Goal: Contribute content: Add original content to the website for others to see

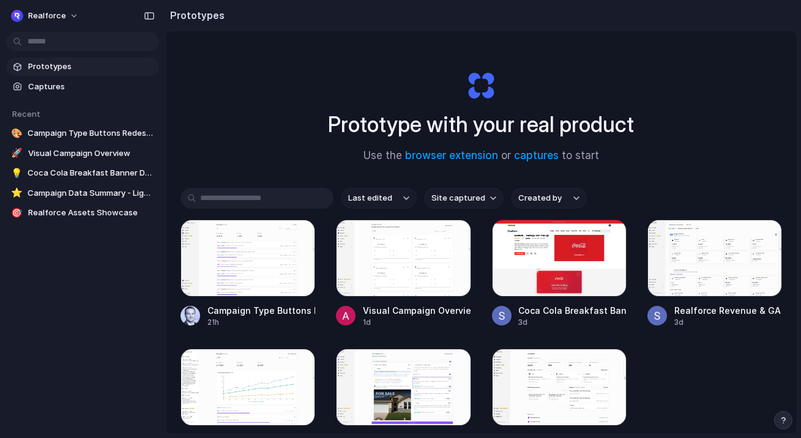
click at [239, 265] on div at bounding box center [248, 258] width 135 height 77
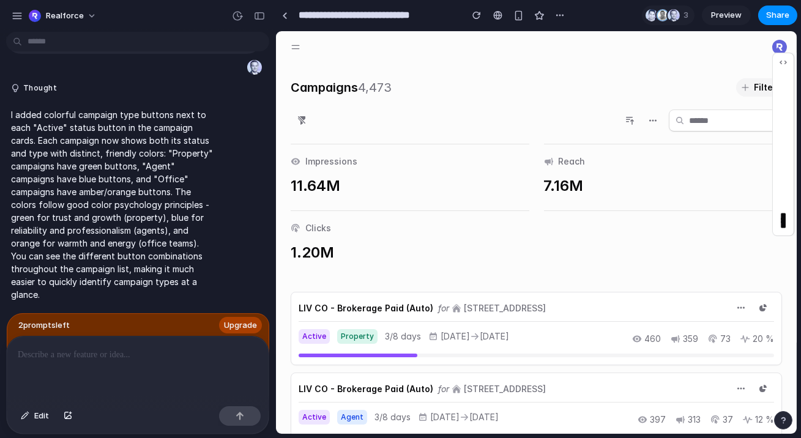
click at [728, 19] on span "Preview" at bounding box center [726, 15] width 31 height 12
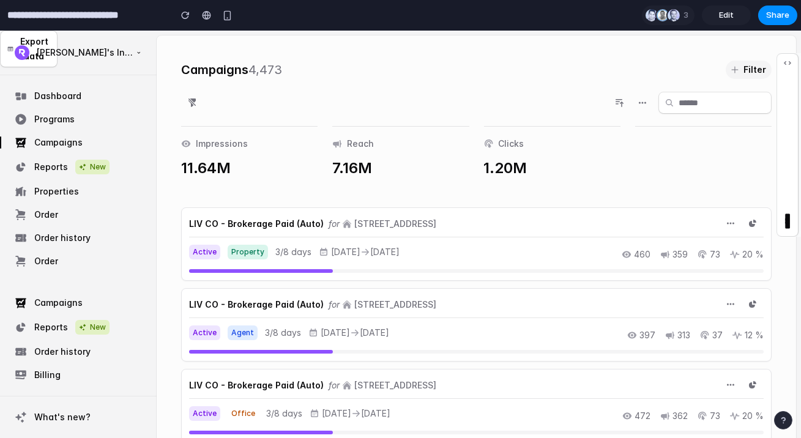
click at [725, 19] on span "Edit" at bounding box center [726, 15] width 15 height 12
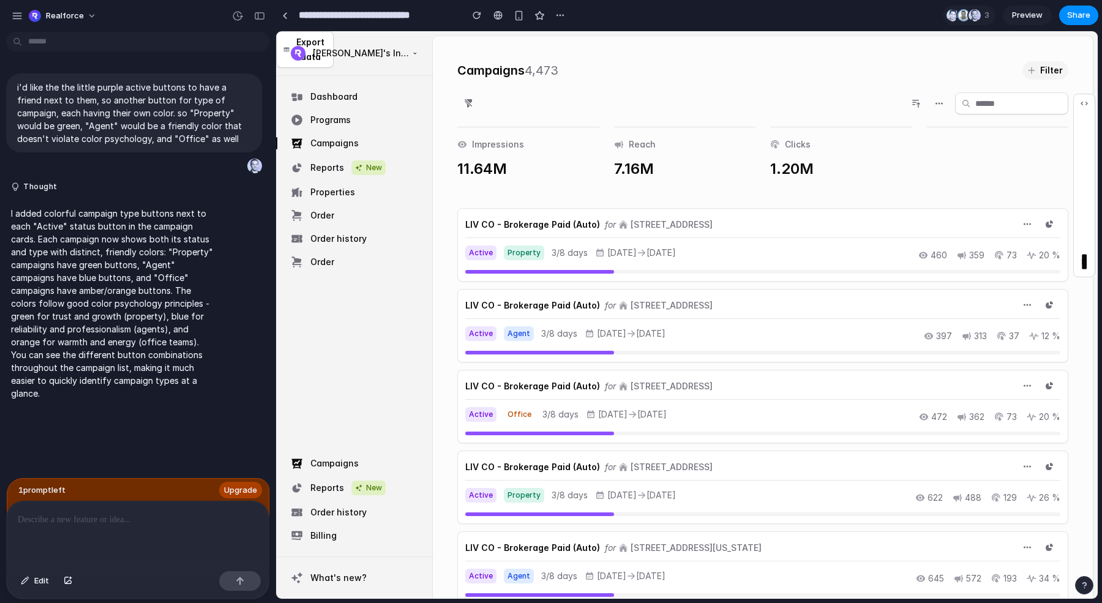
scroll to position [70, 0]
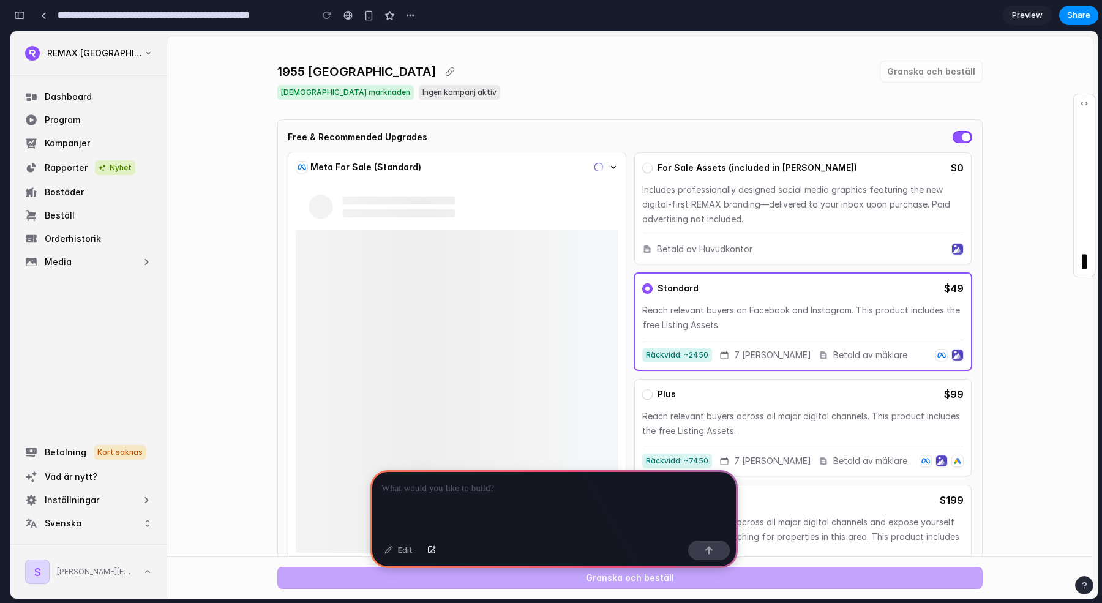
click at [557, 438] on p at bounding box center [553, 488] width 345 height 15
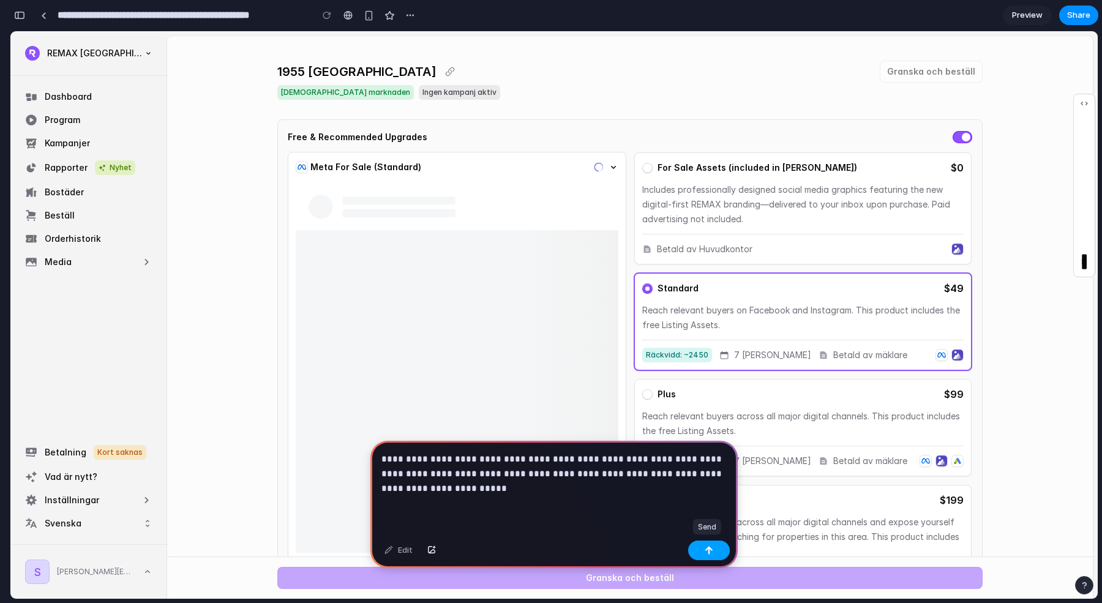
click at [712, 438] on button "button" at bounding box center [709, 551] width 42 height 20
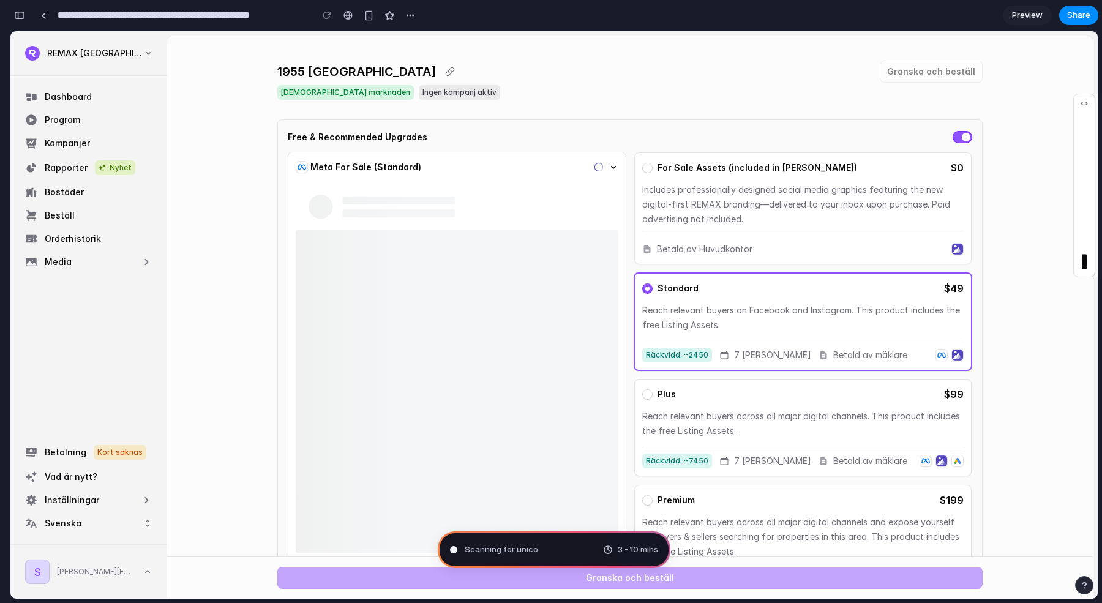
type input "**********"
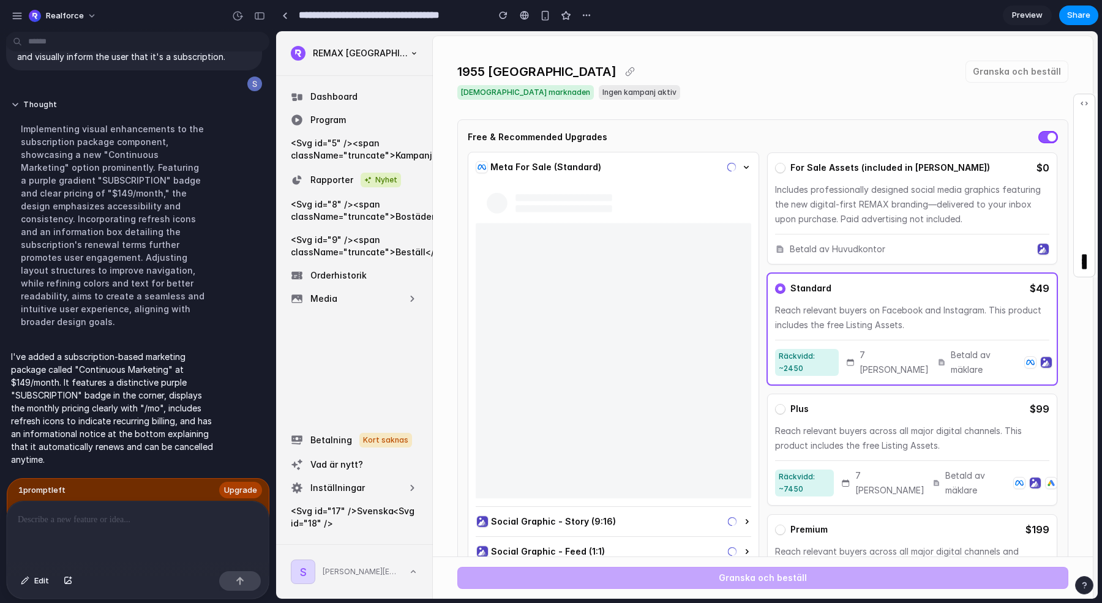
click at [801, 18] on span "Preview" at bounding box center [1027, 15] width 31 height 12
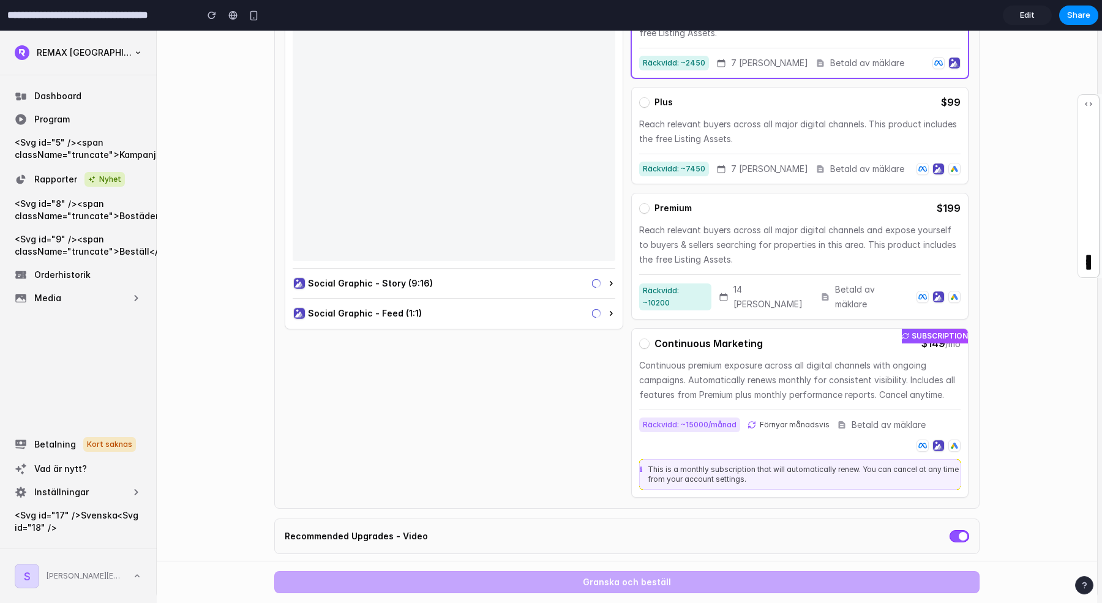
scroll to position [498, 0]
